Goal: Task Accomplishment & Management: Complete application form

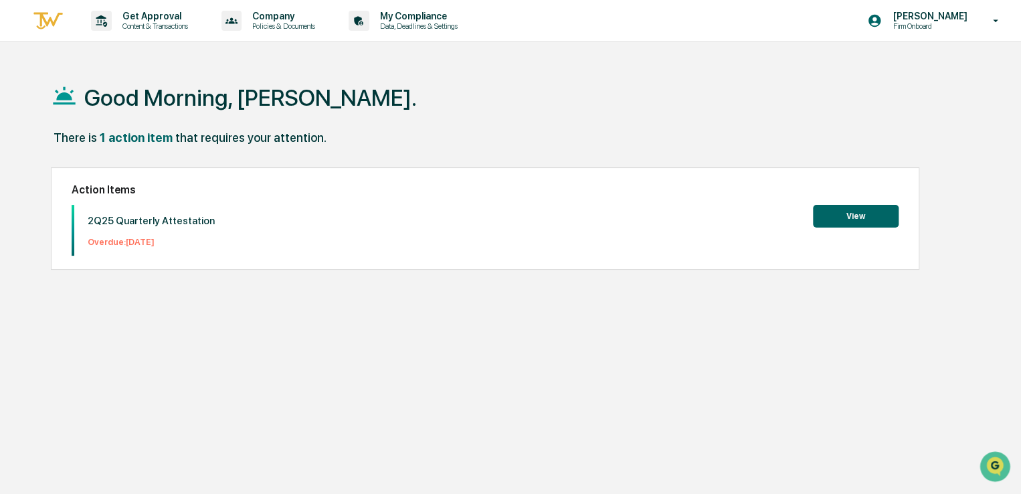
click at [856, 217] on button "View" at bounding box center [856, 216] width 86 height 23
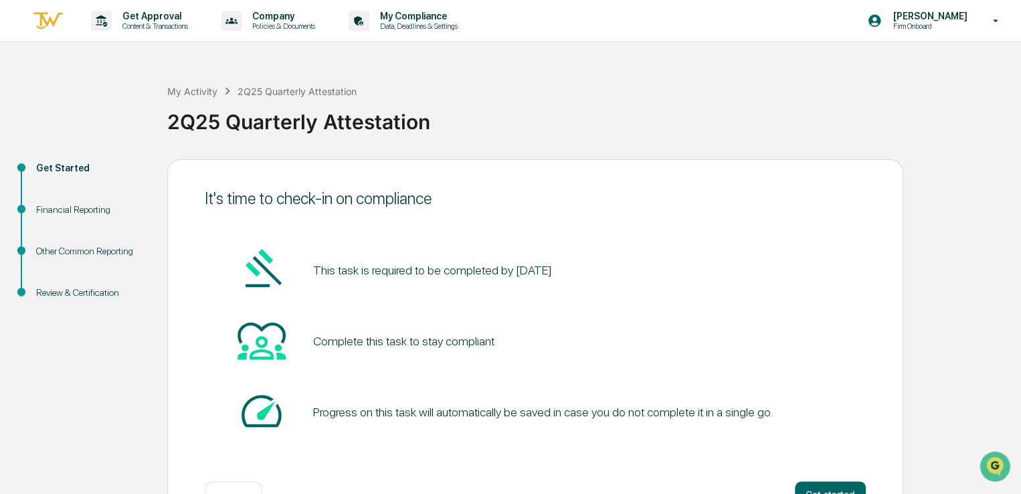
scroll to position [45, 0]
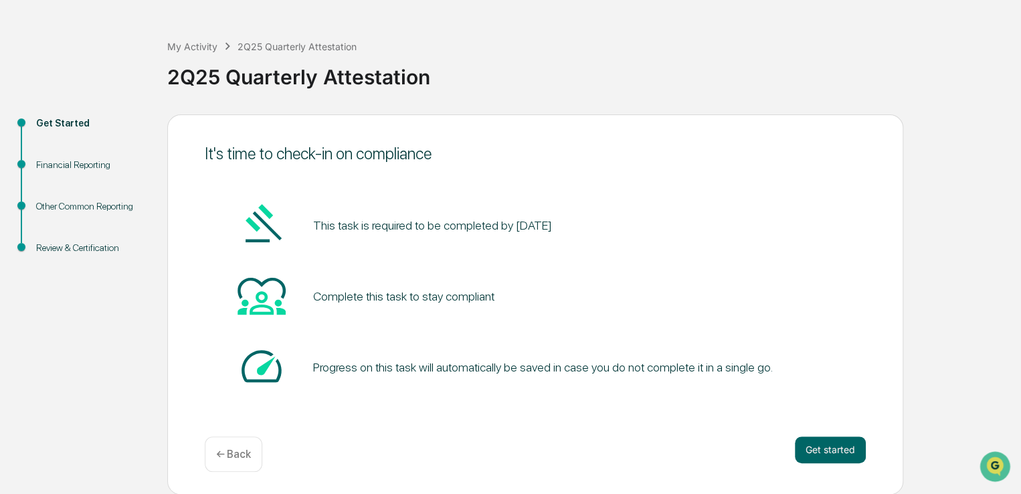
click at [812, 422] on div "It's time to check-in on compliance This task is required to be completed by [D…" at bounding box center [535, 304] width 736 height 380
click at [830, 454] on button "Get started" at bounding box center [830, 449] width 71 height 27
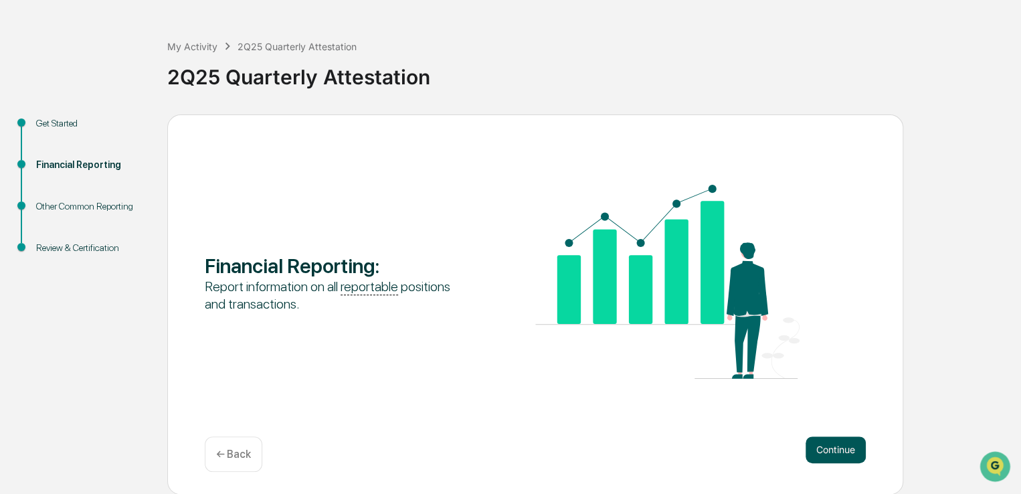
click at [851, 452] on button "Continue" at bounding box center [835, 449] width 60 height 27
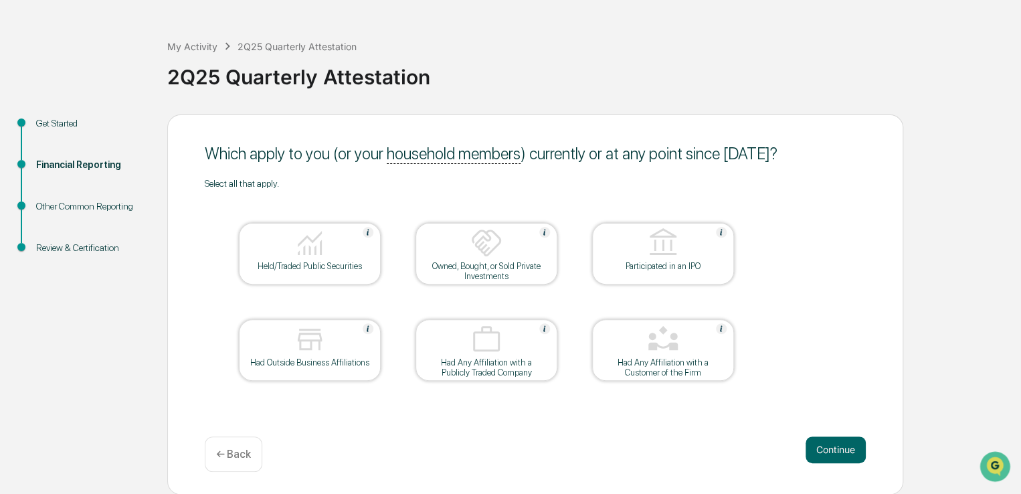
click at [296, 280] on div "Held/Traded Public Securities" at bounding box center [310, 254] width 142 height 62
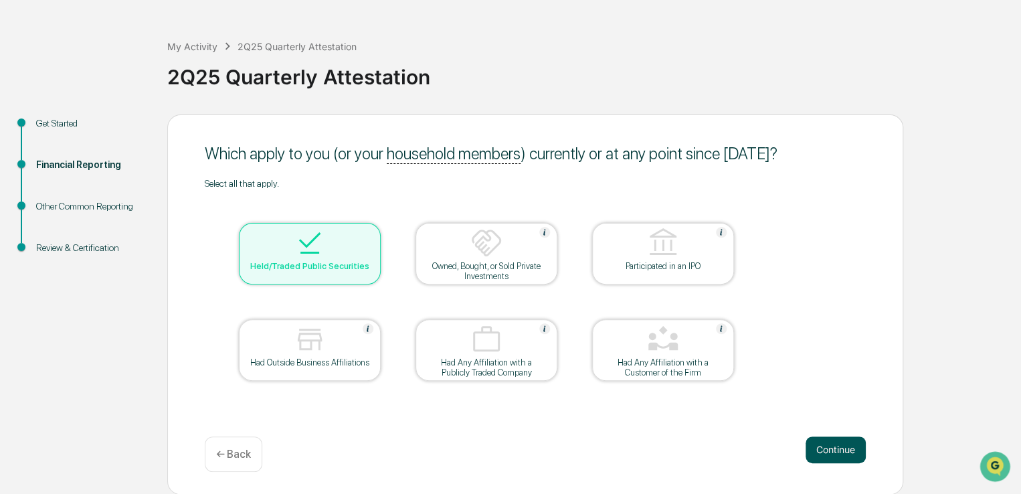
click at [846, 457] on button "Continue" at bounding box center [835, 449] width 60 height 27
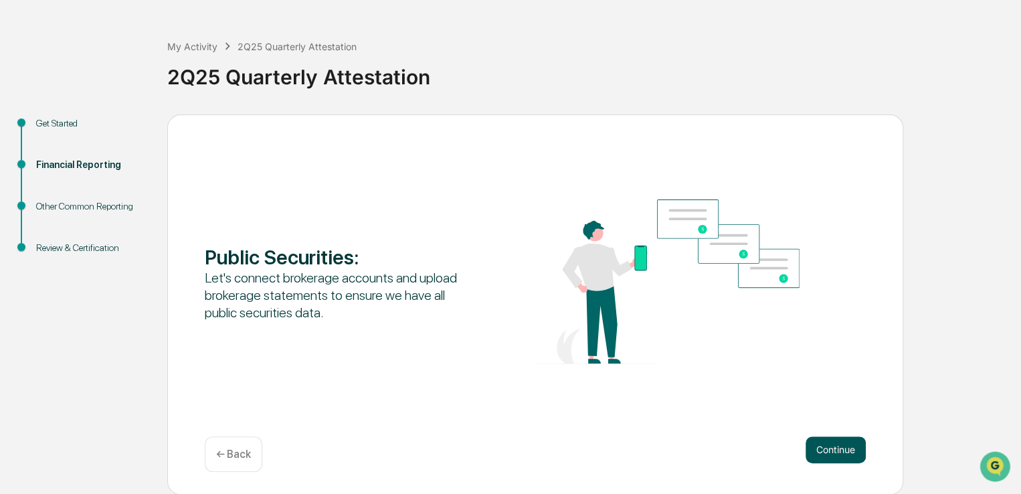
click at [824, 444] on button "Continue" at bounding box center [835, 449] width 60 height 27
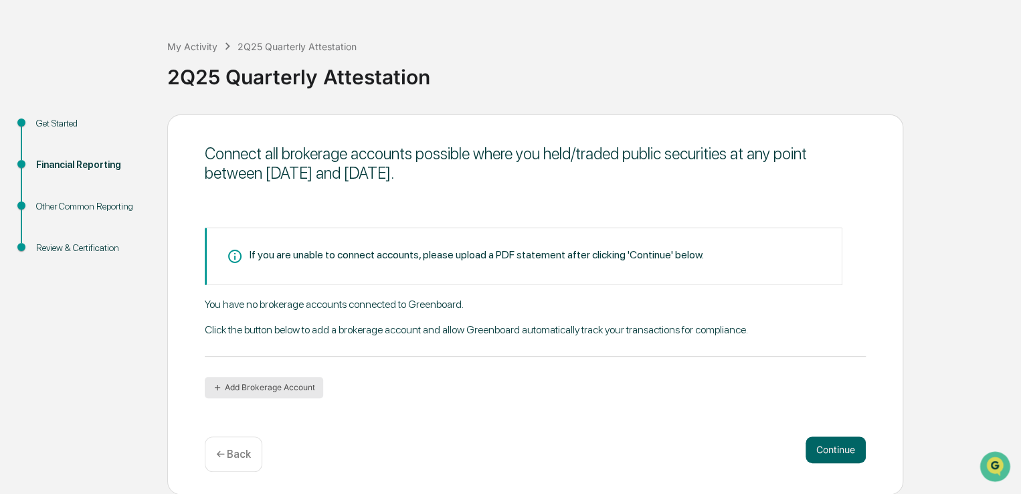
click at [275, 383] on button "Add Brokerage Account" at bounding box center [264, 387] width 118 height 21
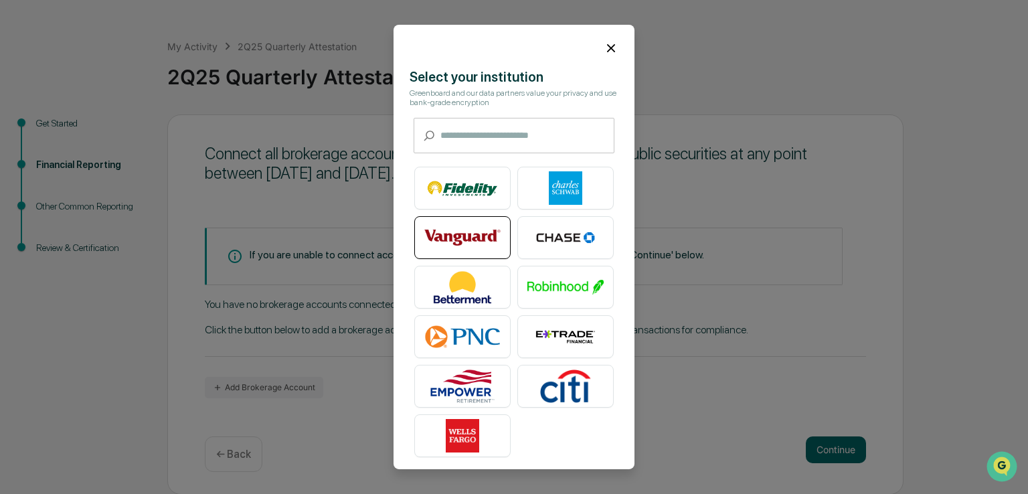
click at [484, 249] on img at bounding box center [462, 237] width 76 height 33
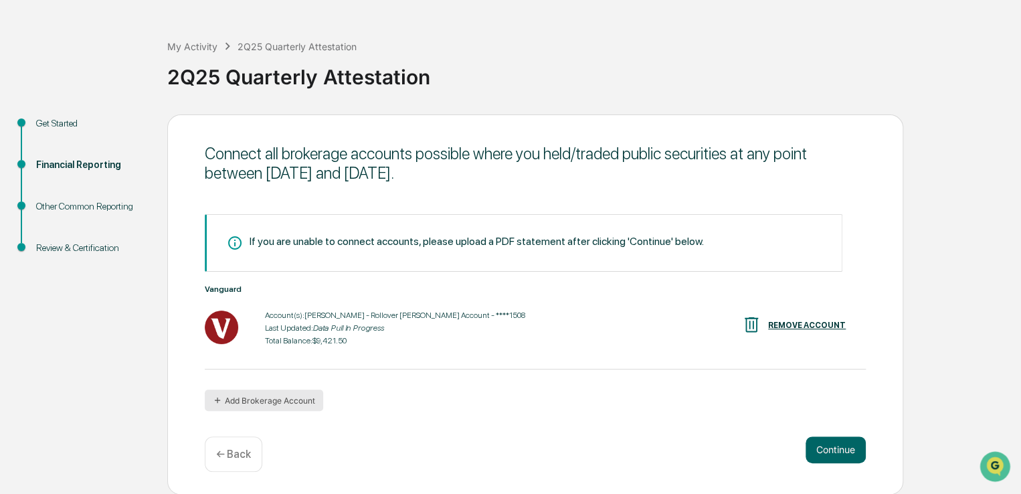
click at [295, 394] on button "Add Brokerage Account" at bounding box center [264, 399] width 118 height 21
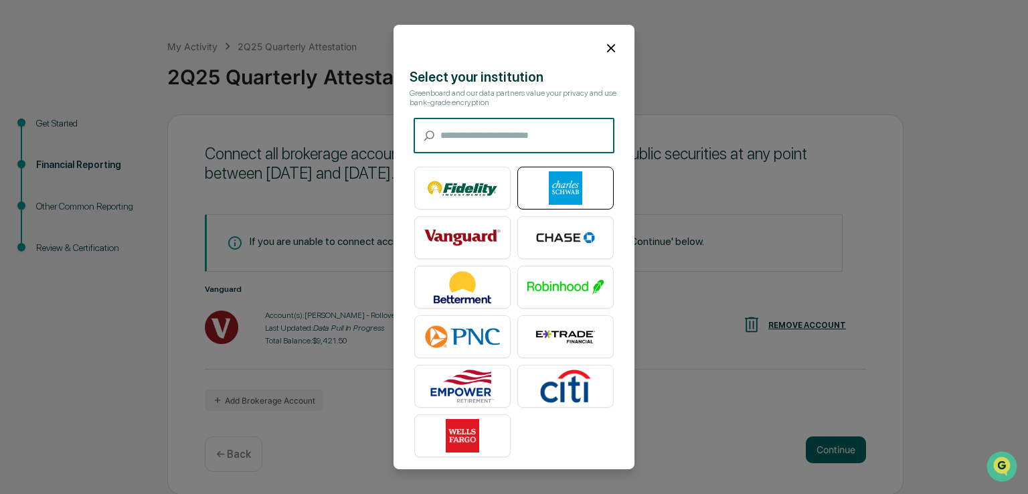
click at [544, 177] on img at bounding box center [565, 187] width 76 height 33
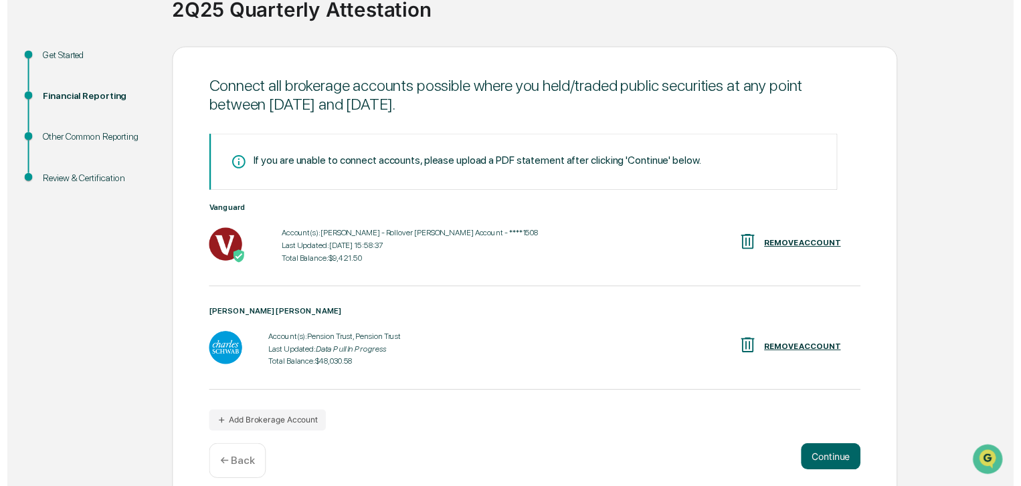
scroll to position [128, 0]
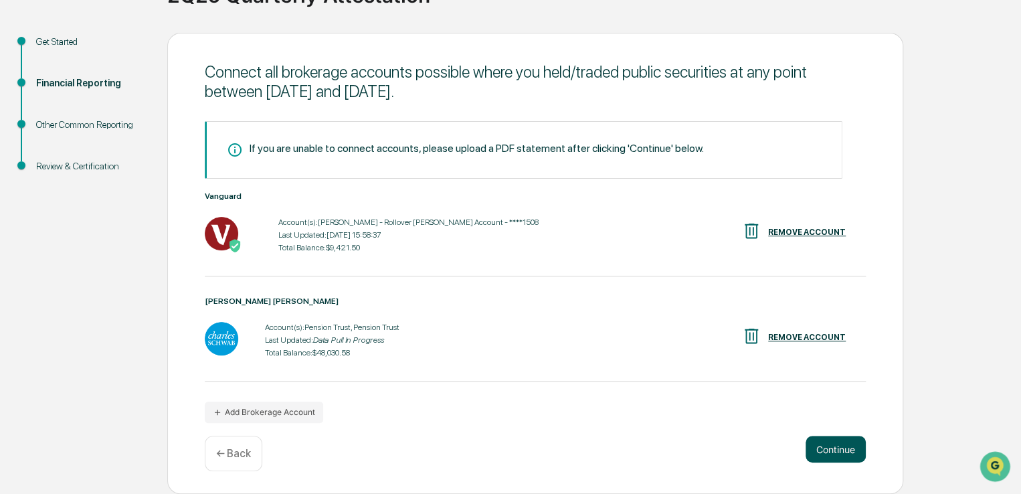
click at [830, 445] on button "Continue" at bounding box center [835, 449] width 60 height 27
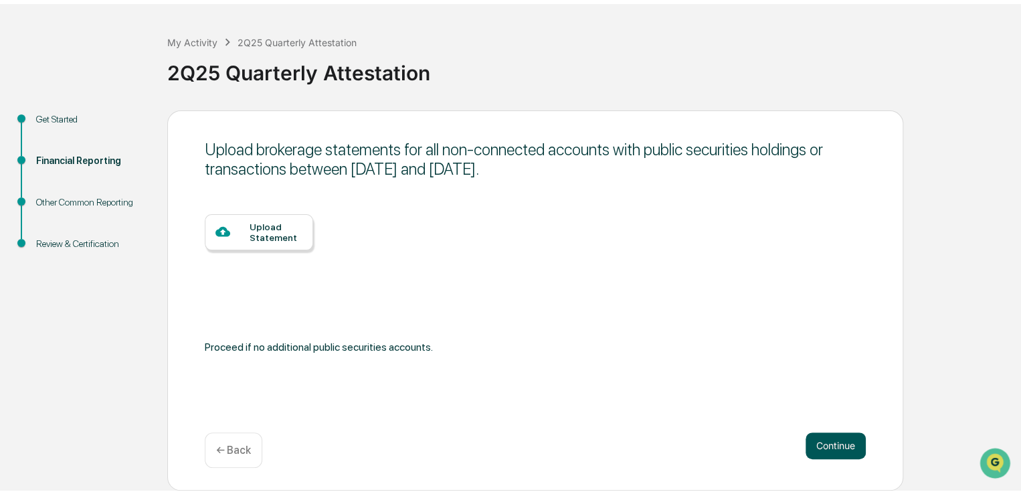
scroll to position [45, 0]
